Goal: Task Accomplishment & Management: Complete application form

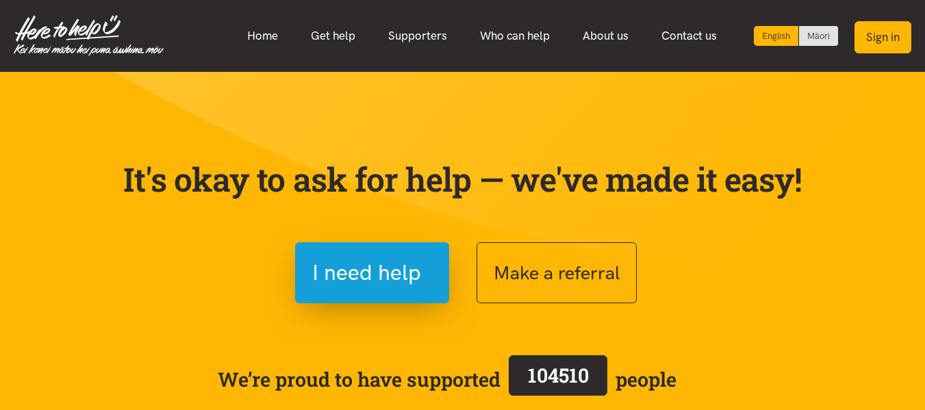
click at [892, 34] on button "Sign in" at bounding box center [882, 37] width 57 height 32
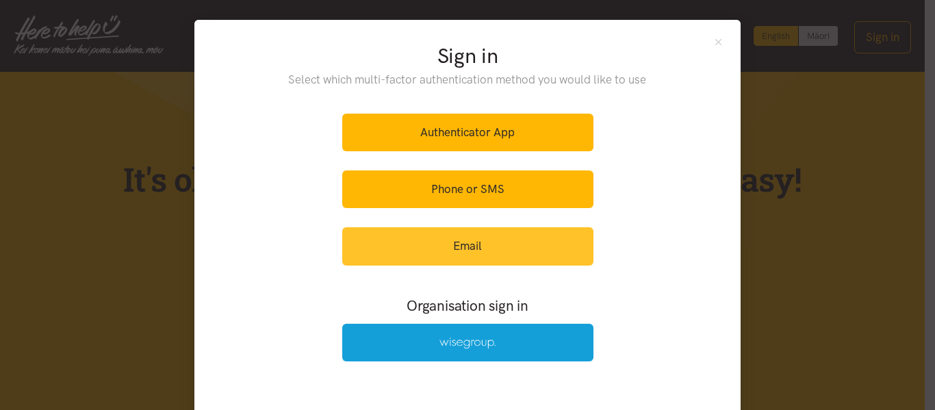
click at [494, 259] on link "Email" at bounding box center [467, 246] width 251 height 38
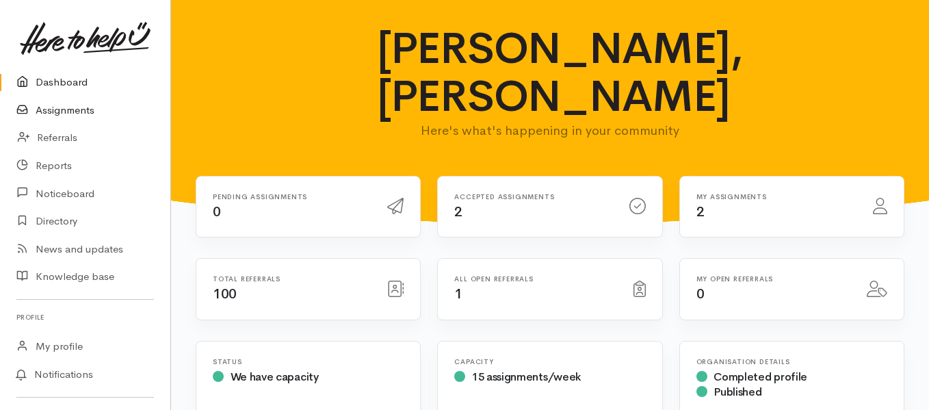
click at [46, 114] on link "Assignments" at bounding box center [85, 110] width 170 height 28
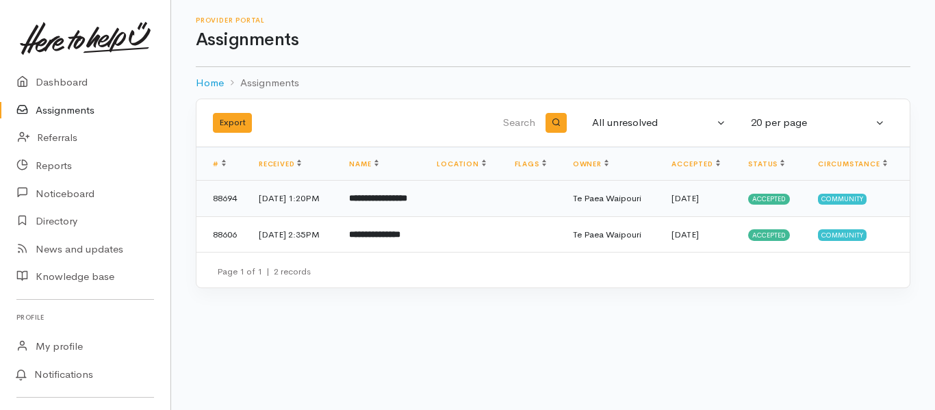
click at [407, 198] on b "**********" at bounding box center [378, 198] width 58 height 9
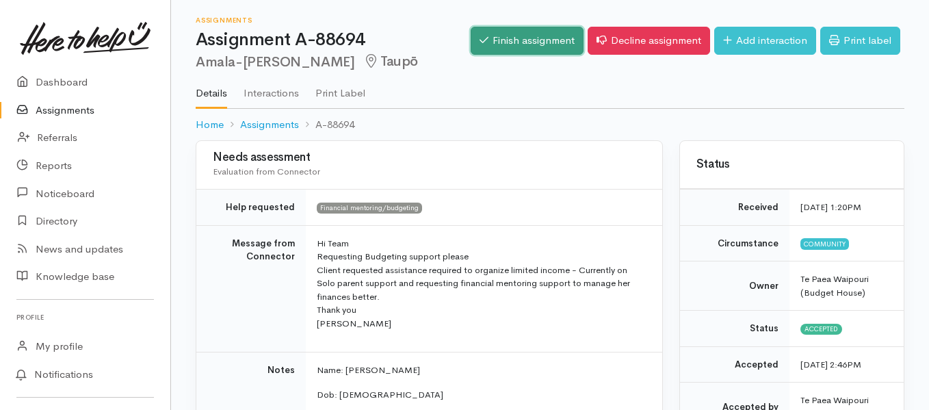
click at [527, 33] on link "Finish assignment" at bounding box center [527, 41] width 113 height 28
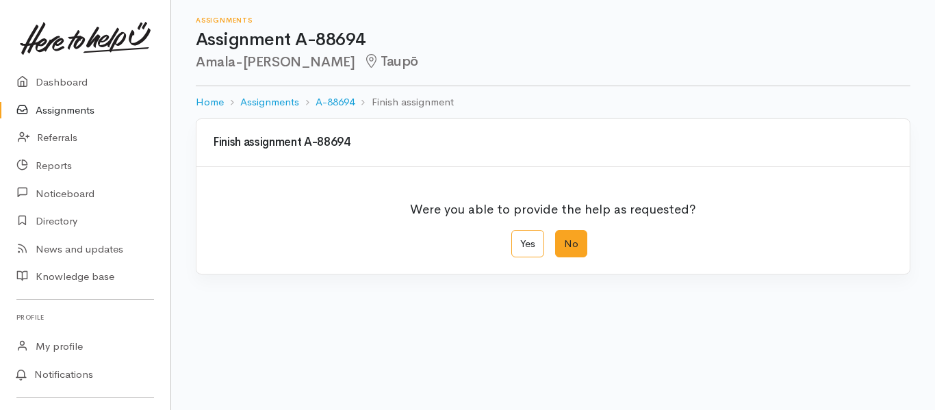
click at [581, 240] on label "No" at bounding box center [571, 244] width 32 height 28
click at [564, 239] on input "No" at bounding box center [559, 234] width 9 height 9
radio input "true"
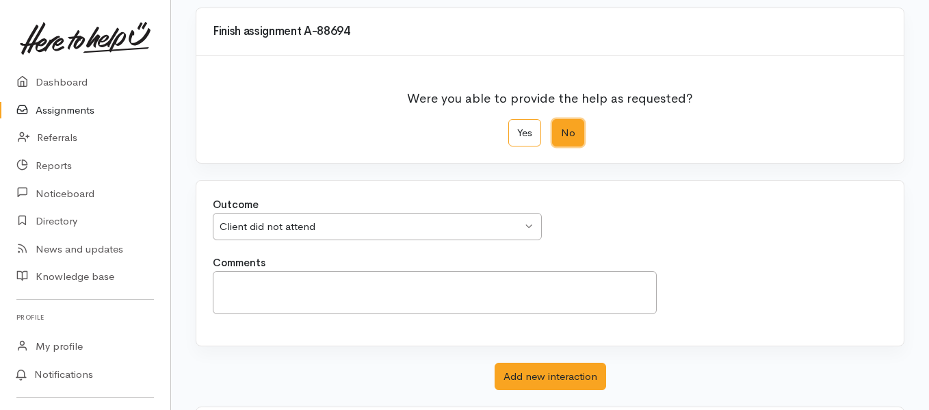
scroll to position [118, 0]
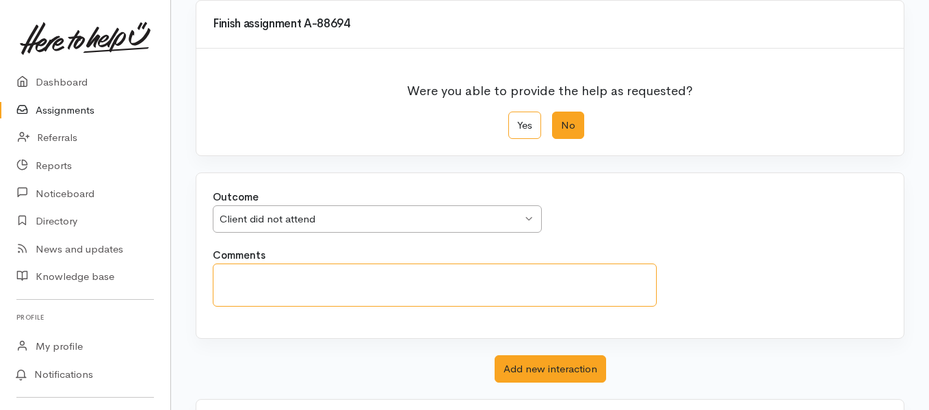
click at [365, 283] on textarea "Comments" at bounding box center [435, 284] width 444 height 43
click at [445, 218] on div "Client did not attend" at bounding box center [371, 219] width 302 height 16
click at [554, 372] on button "Add new interaction" at bounding box center [551, 369] width 112 height 28
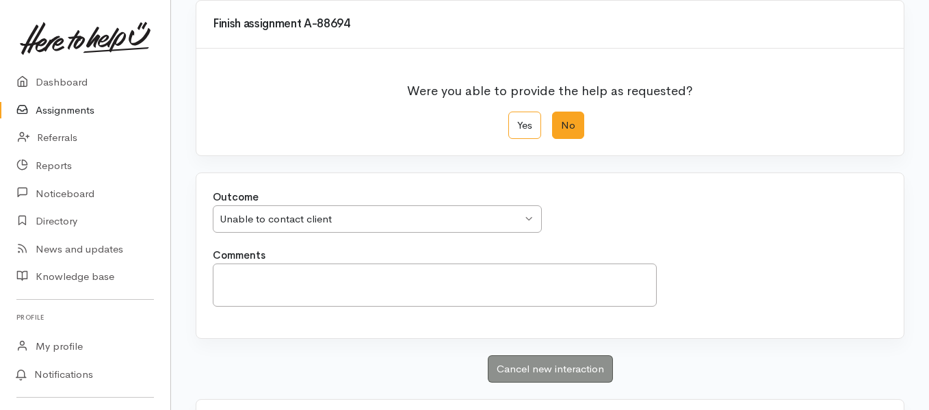
click at [68, 114] on link "Assignments" at bounding box center [85, 110] width 170 height 28
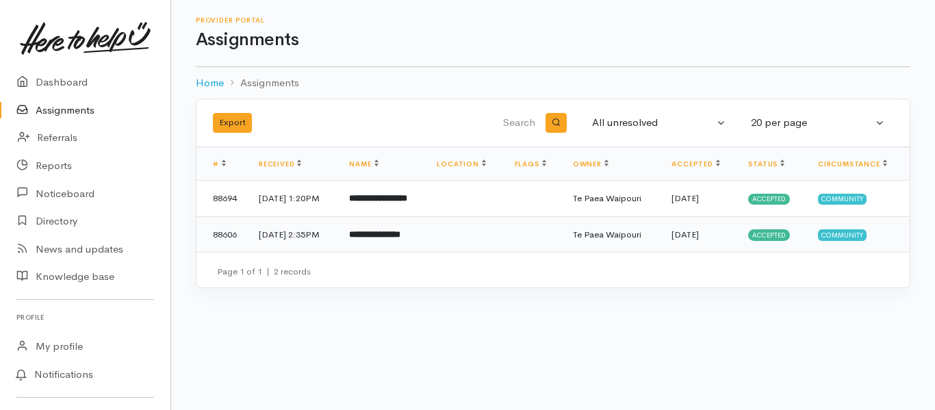
click at [386, 230] on b "**********" at bounding box center [374, 234] width 51 height 9
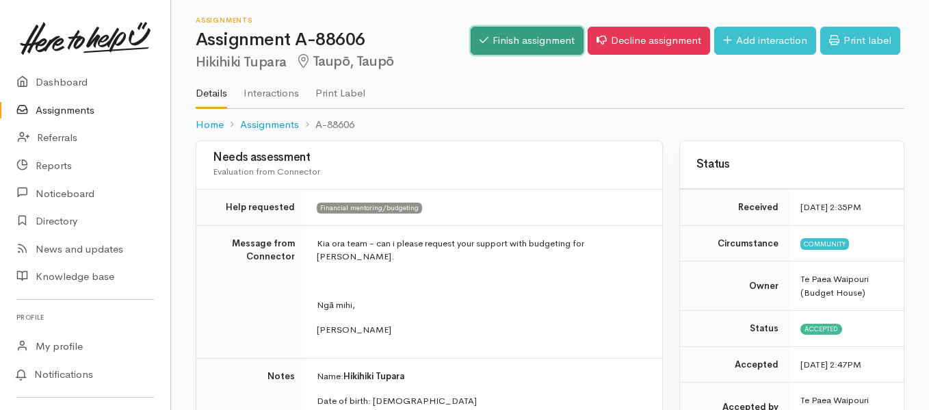
click at [527, 47] on link "Finish assignment" at bounding box center [527, 41] width 113 height 28
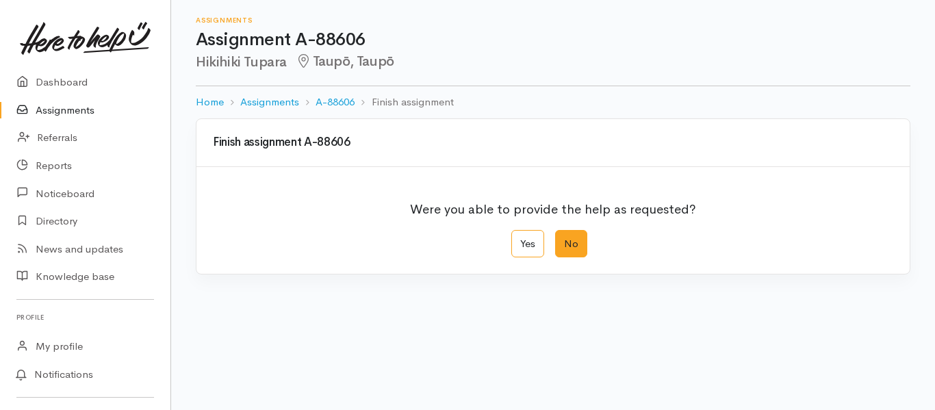
click at [571, 250] on label "No" at bounding box center [571, 244] width 32 height 28
click at [564, 239] on input "No" at bounding box center [559, 234] width 9 height 9
radio input "true"
click at [489, 342] on div "Client did not attend" at bounding box center [371, 338] width 302 height 16
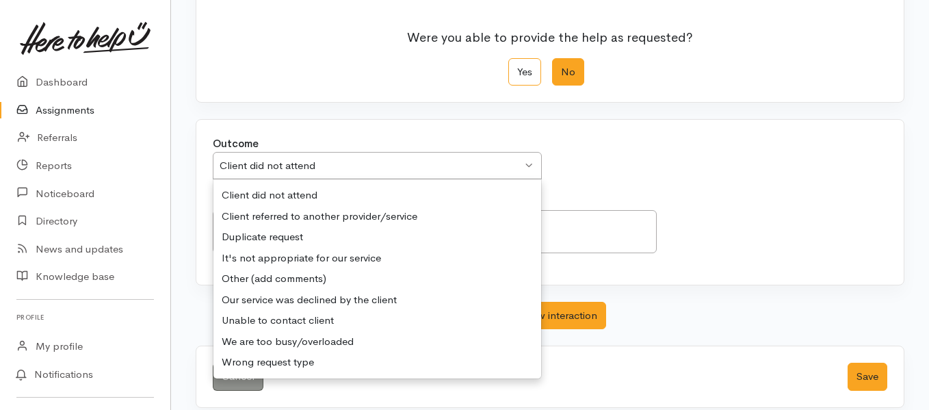
scroll to position [186, 0]
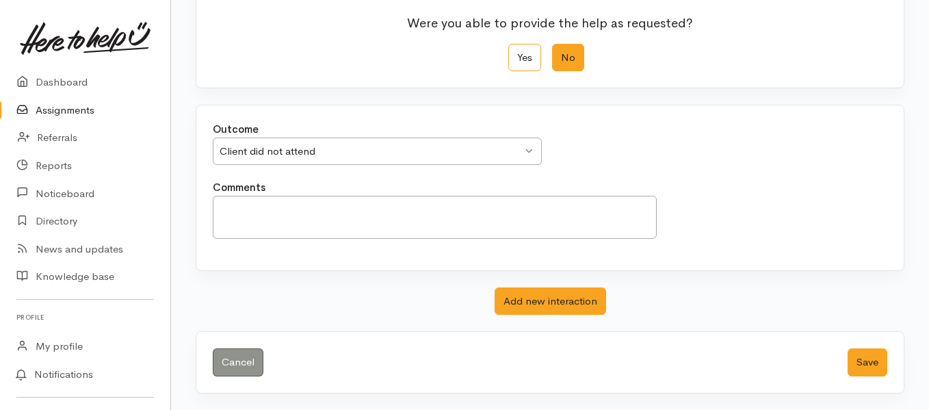
click at [281, 183] on div "Outcome We delivered the help requested We delivered the help requested We deli…" at bounding box center [550, 187] width 708 height 165
click at [289, 144] on div "Client did not attend" at bounding box center [371, 152] width 302 height 16
click at [441, 222] on textarea "Comments" at bounding box center [435, 217] width 444 height 43
type textarea "No response"
click at [575, 314] on button "Add new interaction" at bounding box center [551, 301] width 112 height 28
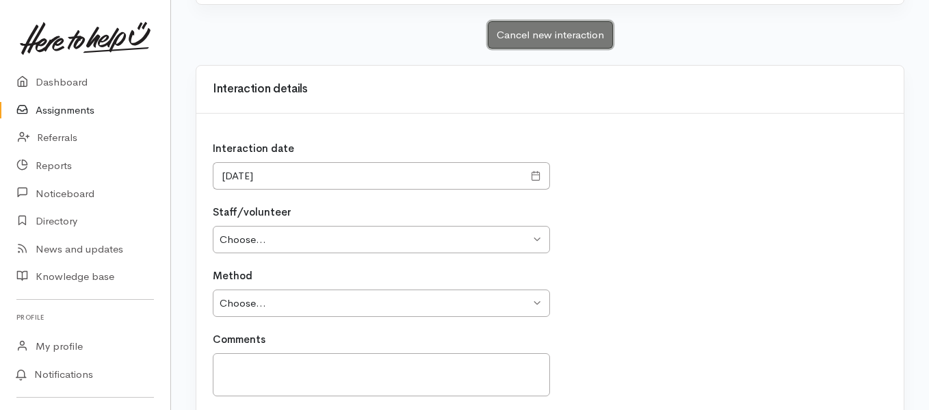
scroll to position [439, 0]
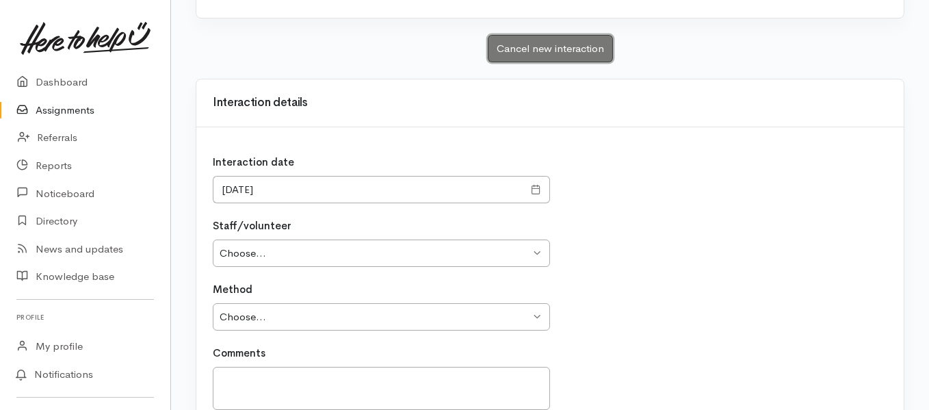
click at [571, 44] on button "Cancel new interaction" at bounding box center [550, 49] width 125 height 28
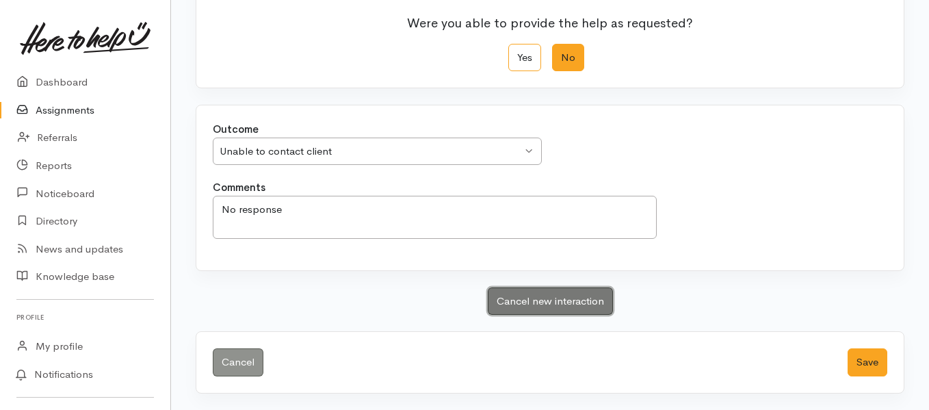
scroll to position [186, 0]
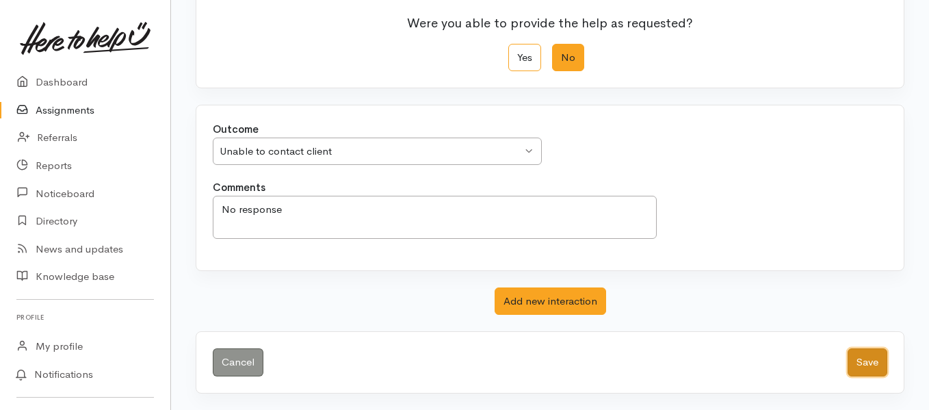
click at [874, 366] on button "Save" at bounding box center [868, 362] width 40 height 28
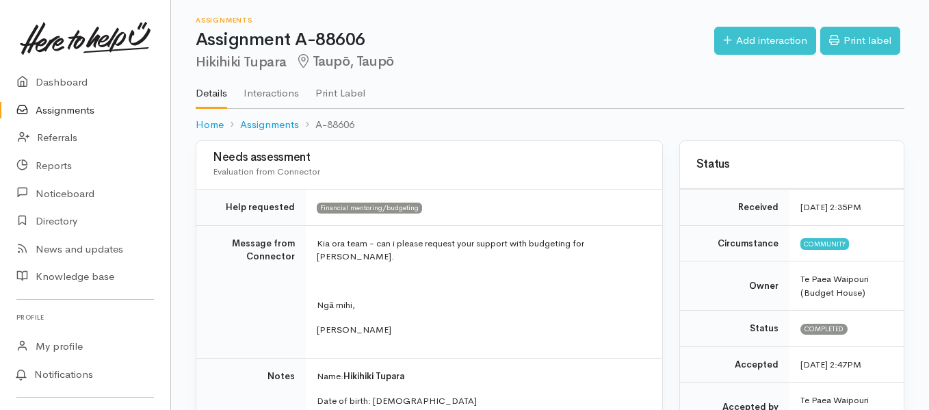
click at [88, 112] on link "Assignments" at bounding box center [85, 110] width 170 height 28
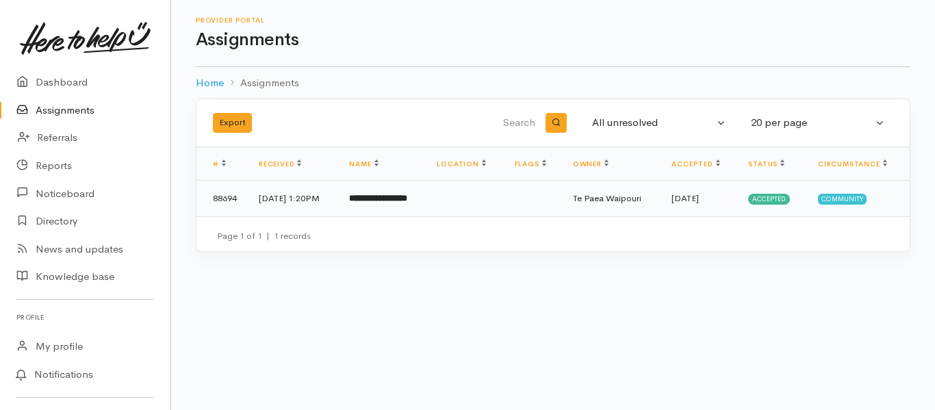
click at [371, 196] on b "**********" at bounding box center [378, 198] width 58 height 9
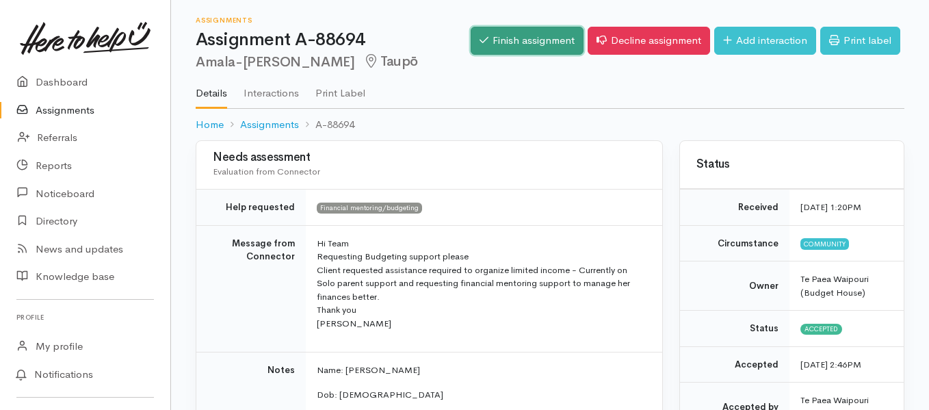
click at [543, 47] on link "Finish assignment" at bounding box center [527, 41] width 113 height 28
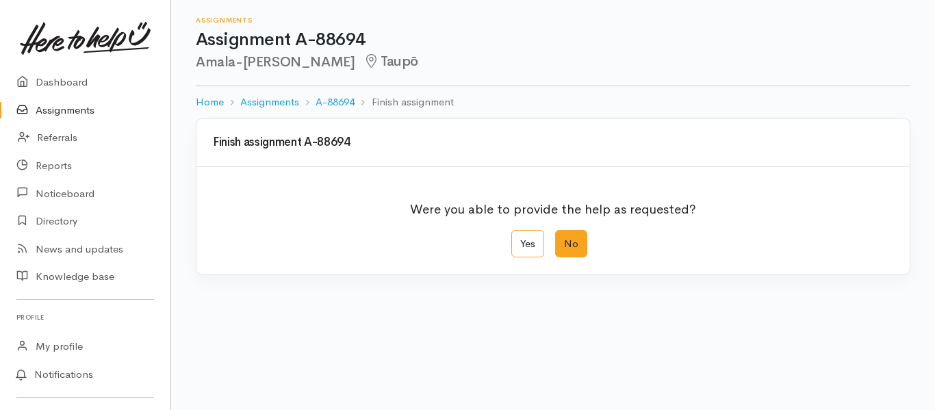
click at [576, 241] on label "No" at bounding box center [571, 244] width 32 height 28
click at [564, 239] on input "No" at bounding box center [559, 234] width 9 height 9
radio input "true"
click at [448, 339] on div "Client did not attend" at bounding box center [371, 338] width 302 height 16
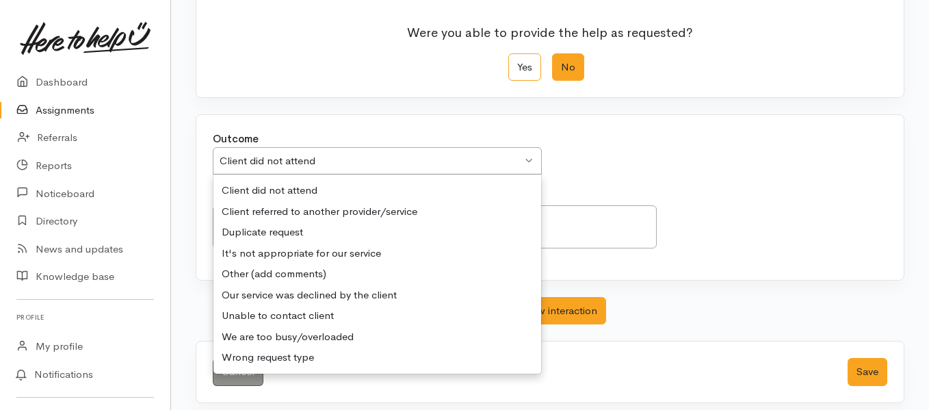
scroll to position [186, 0]
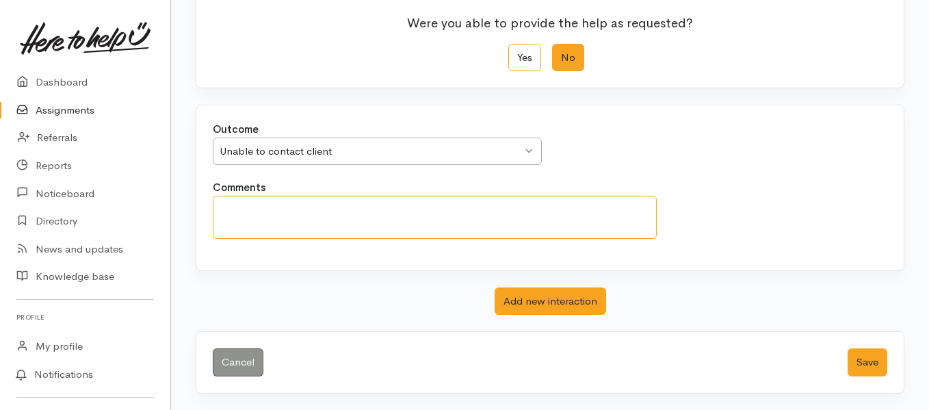
click at [296, 209] on textarea "Comments" at bounding box center [435, 217] width 444 height 43
click at [274, 211] on textarea "No responce from client" at bounding box center [435, 217] width 444 height 43
type textarea "No response from client"
click at [864, 366] on button "Save" at bounding box center [868, 362] width 40 height 28
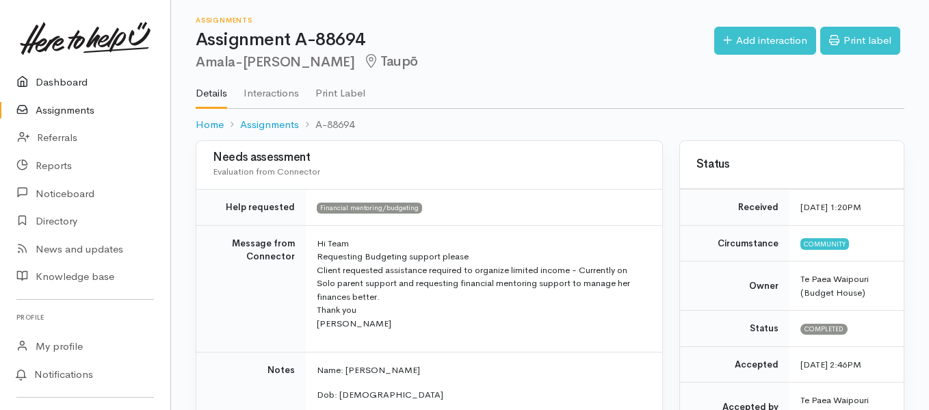
click at [71, 92] on link "Dashboard" at bounding box center [85, 82] width 170 height 28
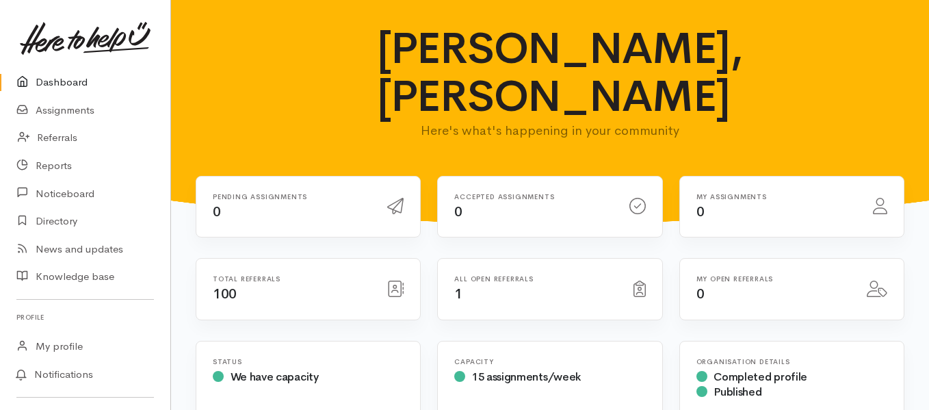
click at [509, 275] on div "All open referrals 1" at bounding box center [535, 289] width 179 height 28
click at [53, 143] on link "Referrals" at bounding box center [85, 138] width 170 height 28
